Goal: Check status: Check status

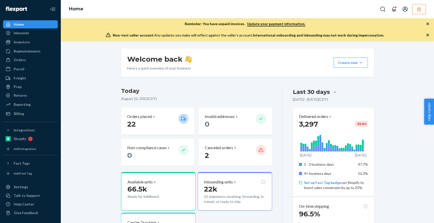
click at [419, 9] on icon "button" at bounding box center [418, 9] width 5 height 5
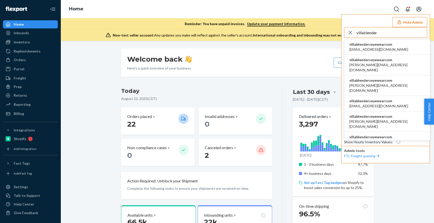
type input "villablender"
click at [373, 46] on span "villablenderseyewearcom" at bounding box center [378, 44] width 59 height 5
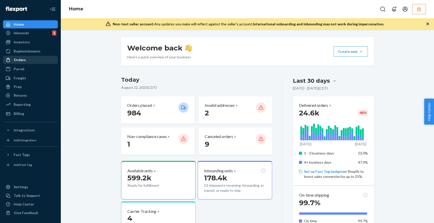
click at [42, 59] on div "Orders" at bounding box center [31, 59] width 54 height 7
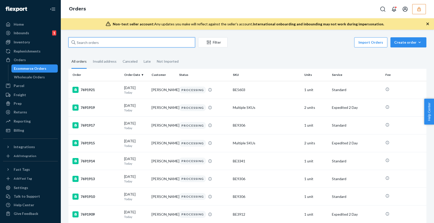
click at [157, 42] on input "text" at bounding box center [131, 42] width 127 height 10
paste input "135055296"
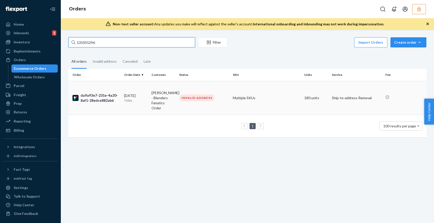
type input "135055296"
click at [153, 94] on td "​​Katie Baird - Blenders Fanatics Order" at bounding box center [162, 98] width 27 height 34
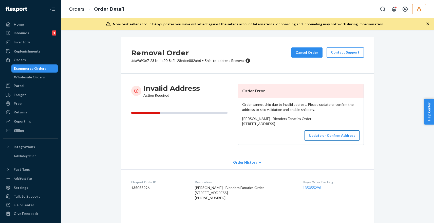
click at [323, 140] on button "Update or Confirm Address" at bounding box center [331, 135] width 55 height 10
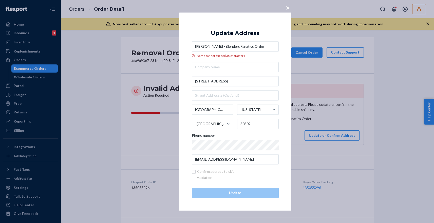
drag, startPoint x: 255, startPoint y: 45, endPoint x: 193, endPoint y: 45, distance: 61.3
click at [193, 45] on input "​​[PERSON_NAME] - Blenders Fanatics Order" at bounding box center [235, 46] width 87 height 10
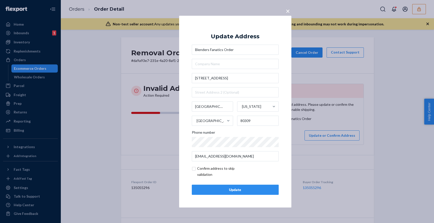
type input "Blenders Fanatics Order"
click at [194, 169] on input "checkbox" at bounding box center [221, 171] width 59 height 12
checkbox input "true"
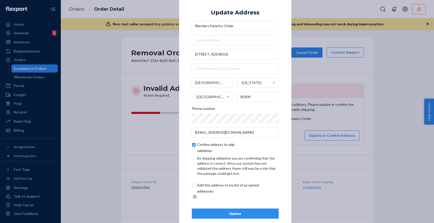
click at [232, 211] on div "Update" at bounding box center [235, 213] width 78 height 5
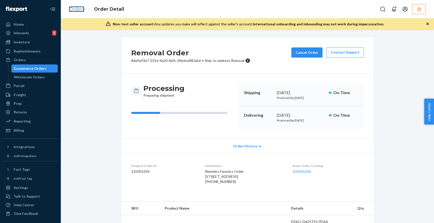
click at [77, 11] on link "Orders" at bounding box center [76, 9] width 15 height 6
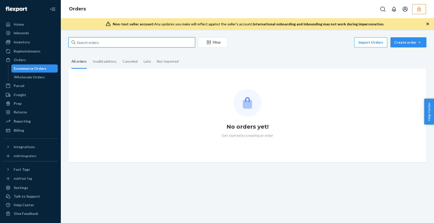
click at [120, 45] on input "text" at bounding box center [131, 42] width 127 height 10
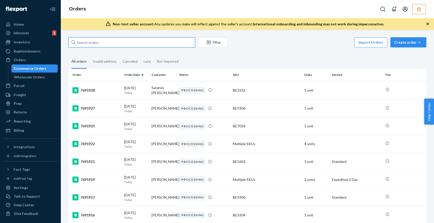
paste input "​​[PERSON_NAME] - Blenders Fanatics Order"
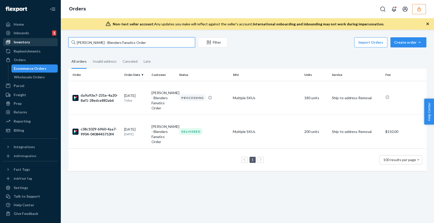
drag, startPoint x: 136, startPoint y: 43, endPoint x: 56, endPoint y: 39, distance: 80.4
click at [56, 39] on div "Home Inbounds 1 Shipping Plans Problems 1 Inventory Products Branded Packaging …" at bounding box center [217, 111] width 434 height 223
type input "​​[PERSON_NAME] - Blenders Fanatics Order"
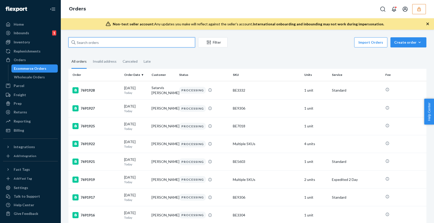
paste input "135055296"
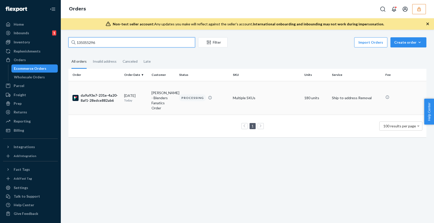
type input "135055296"
click at [153, 91] on td "​​[PERSON_NAME] - Blenders Fanatics Order" at bounding box center [162, 98] width 27 height 34
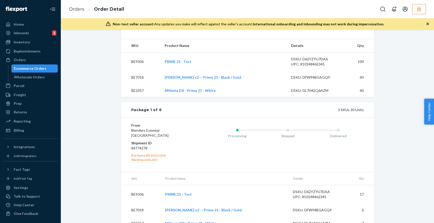
scroll to position [170, 0]
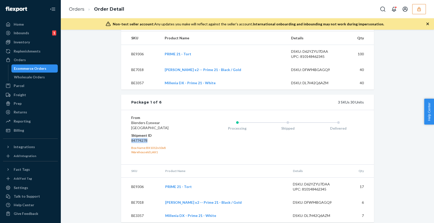
drag, startPoint x: 148, startPoint y: 149, endPoint x: 131, endPoint y: 150, distance: 16.7
click at [131, 143] on dd "84774278" at bounding box center [161, 140] width 61 height 5
copy dd "84774278"
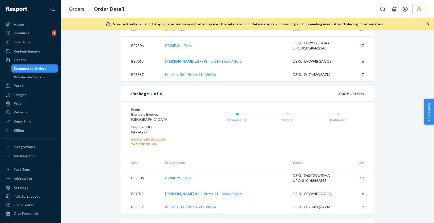
scroll to position [341, 0]
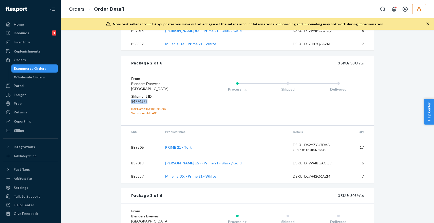
drag, startPoint x: 147, startPoint y: 112, endPoint x: 131, endPoint y: 113, distance: 16.3
click at [131, 104] on dd "84774279" at bounding box center [161, 101] width 61 height 5
copy dd "84774279"
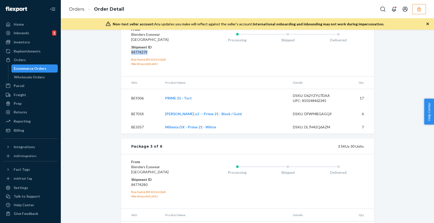
scroll to position [421, 0]
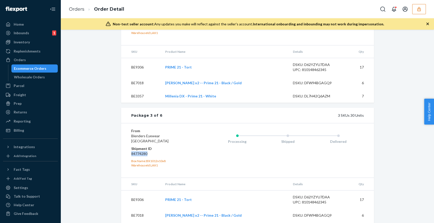
drag, startPoint x: 149, startPoint y: 164, endPoint x: 128, endPoint y: 164, distance: 20.8
click at [128, 164] on div "From Blenders Eyewear [GEOGRAPHIC_DATA] Shipment ID 84774280 Box Name: BX1012x1…" at bounding box center [247, 150] width 253 height 54
copy dd "84774280"
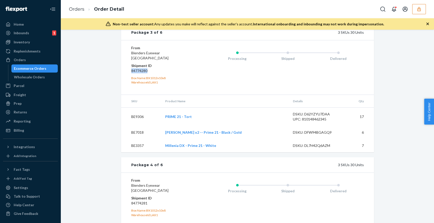
scroll to position [510, 0]
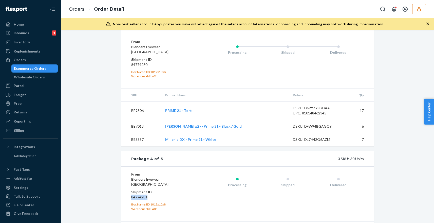
drag, startPoint x: 149, startPoint y: 207, endPoint x: 128, endPoint y: 208, distance: 21.0
click at [128, 208] on div "From Blenders Eyewear [GEOGRAPHIC_DATA] Shipment ID 84774281 Box Name: BX1012x1…" at bounding box center [247, 193] width 253 height 54
copy dd "84774281"
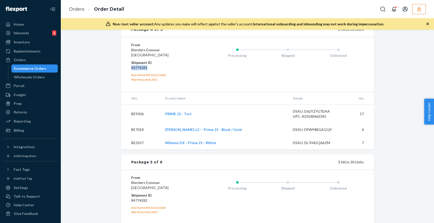
scroll to position [659, 0]
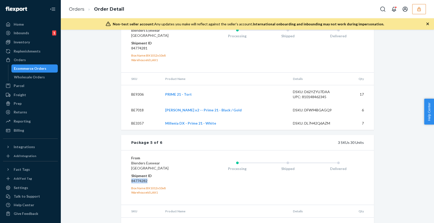
drag, startPoint x: 150, startPoint y: 191, endPoint x: 130, endPoint y: 191, distance: 19.8
click at [130, 191] on div "From Blenders Eyewear [GEOGRAPHIC_DATA] Shipment ID 84774282 Box Name: BX1012x1…" at bounding box center [247, 177] width 253 height 54
copy dd "84774282"
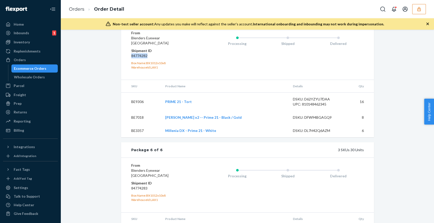
scroll to position [795, 0]
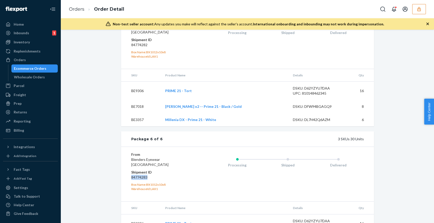
drag, startPoint x: 150, startPoint y: 186, endPoint x: 129, endPoint y: 187, distance: 20.5
click at [129, 187] on div "From Blenders Eyewear [GEOGRAPHIC_DATA] Shipment ID 84774283 Box Name: BX1012x1…" at bounding box center [247, 173] width 253 height 54
copy dd "84774283"
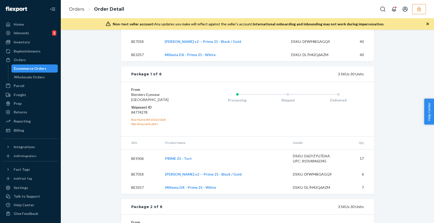
scroll to position [246, 0]
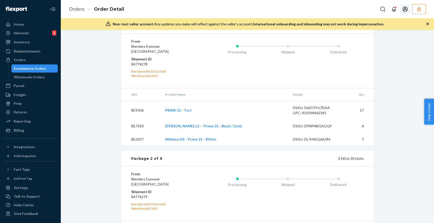
click at [404, 10] on icon "Open account menu" at bounding box center [405, 9] width 6 height 6
click at [395, 38] on div "Log out" at bounding box center [394, 34] width 38 height 9
